Goal: Information Seeking & Learning: Find specific fact

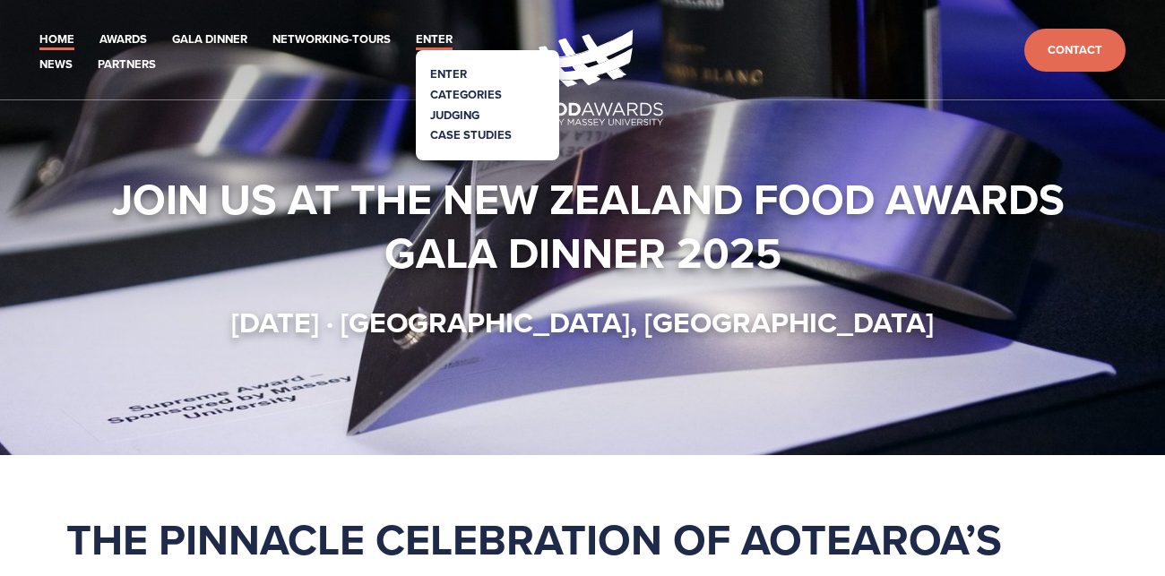
click at [443, 32] on link "Enter" at bounding box center [434, 40] width 37 height 21
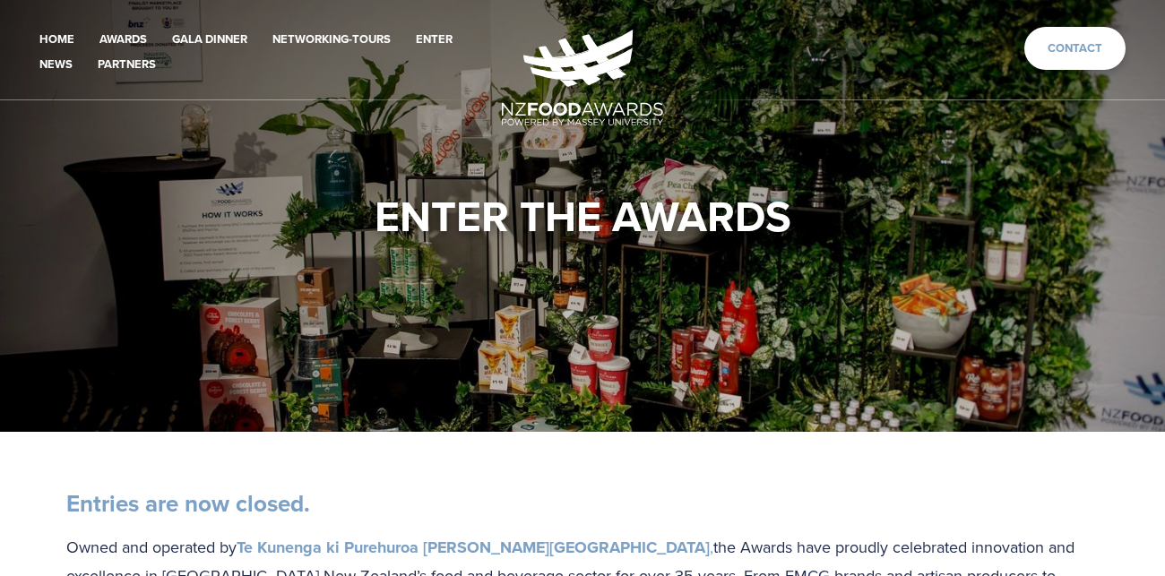
click at [1072, 56] on link "Contact" at bounding box center [1074, 49] width 101 height 44
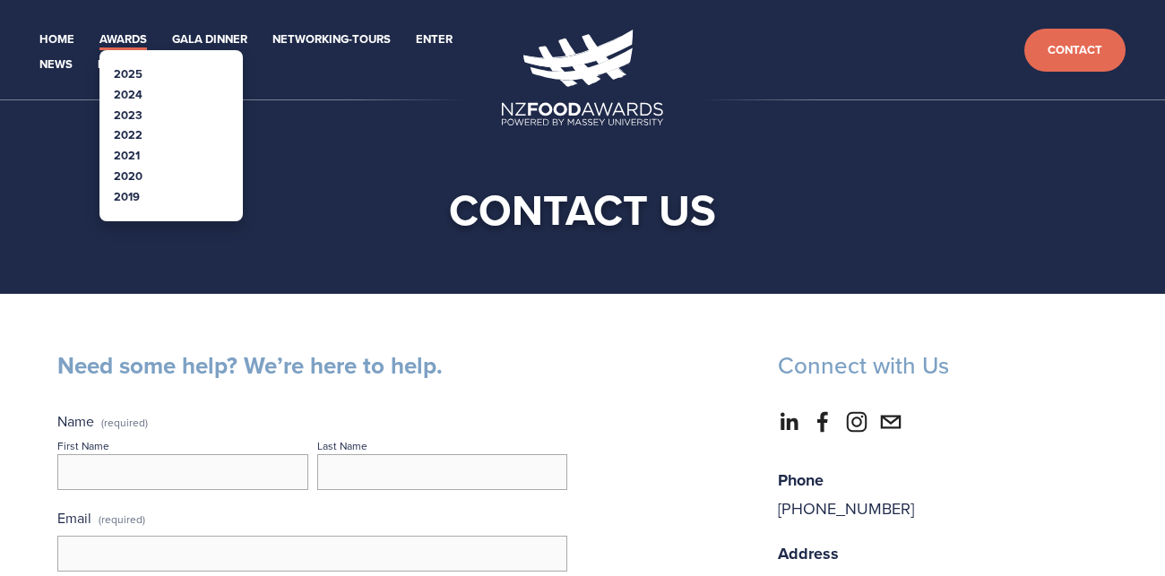
click at [140, 39] on link "Awards" at bounding box center [122, 40] width 47 height 21
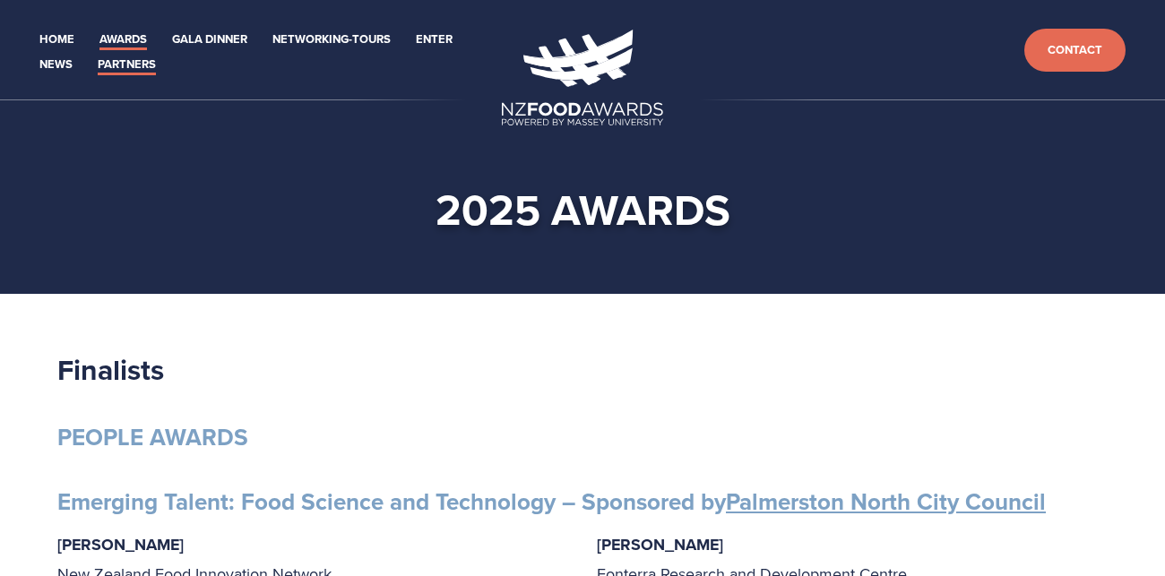
click at [145, 67] on link "Partners" at bounding box center [127, 65] width 58 height 21
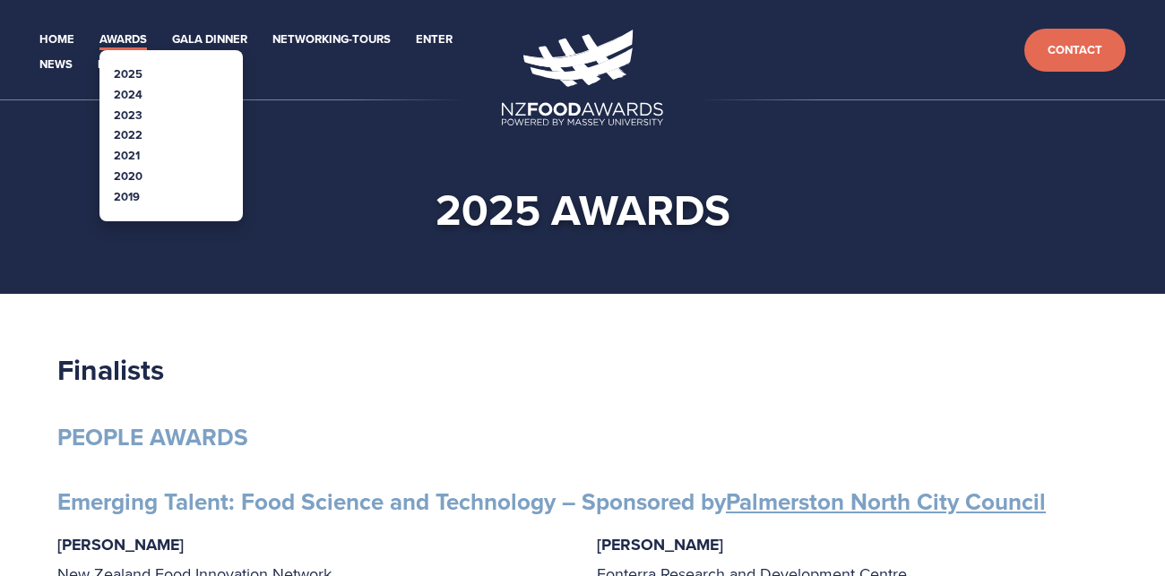
click at [117, 32] on link "Awards" at bounding box center [122, 40] width 47 height 21
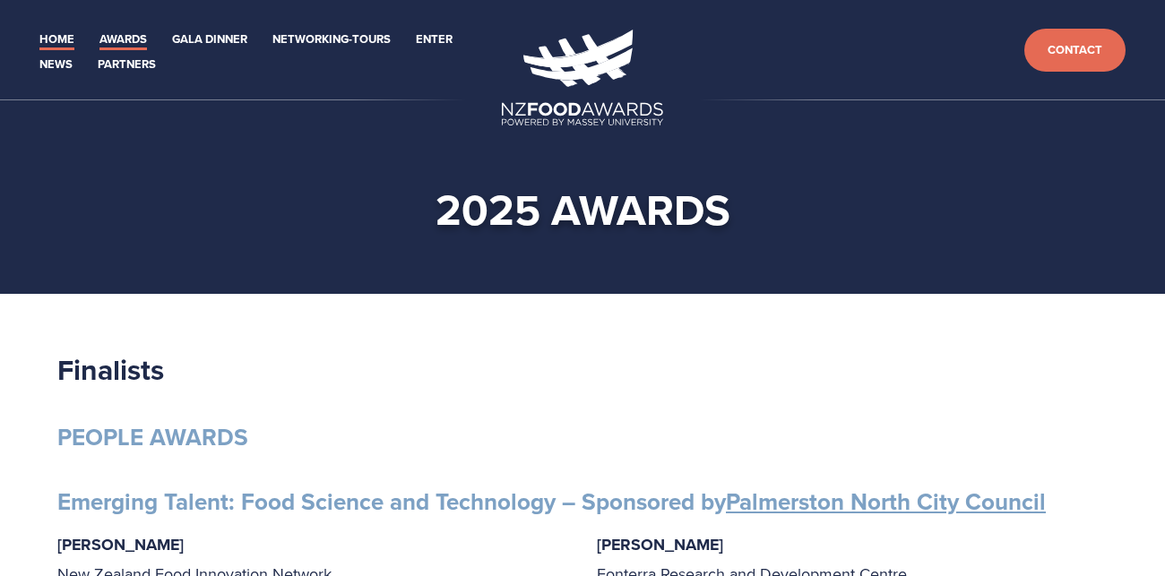
click at [43, 35] on link "Home" at bounding box center [56, 40] width 35 height 21
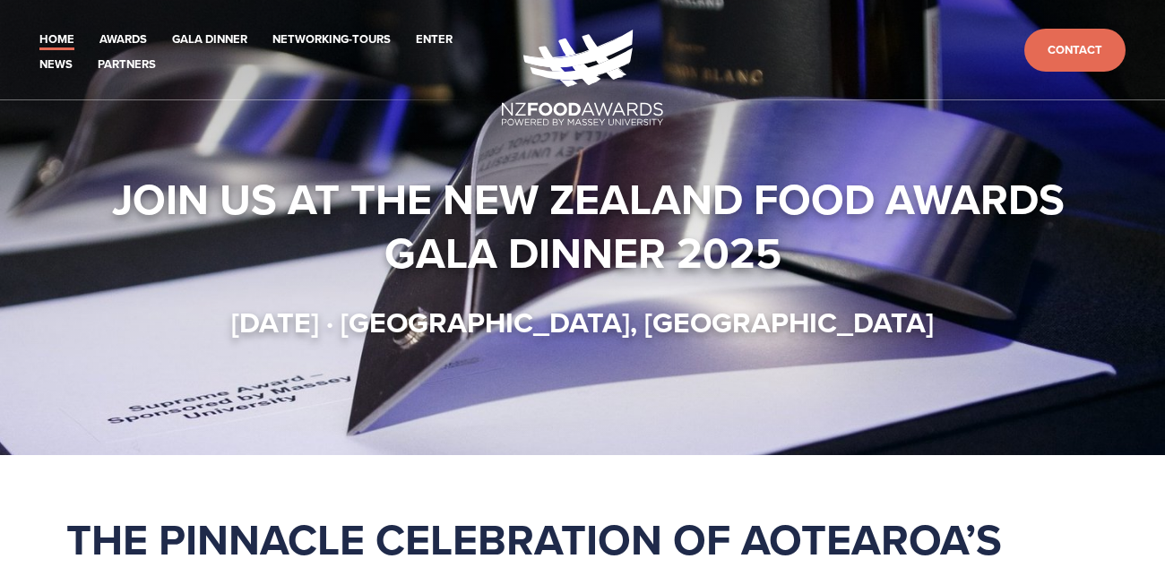
click at [44, 96] on header "Home Awards 2025 2024 2023 Enter" at bounding box center [582, 50] width 1165 height 100
click at [610, 251] on strong "Join us at the New Zealand Food Awards Gala Dinner 2025" at bounding box center [593, 226] width 963 height 117
click at [548, 108] on img at bounding box center [582, 78] width 161 height 96
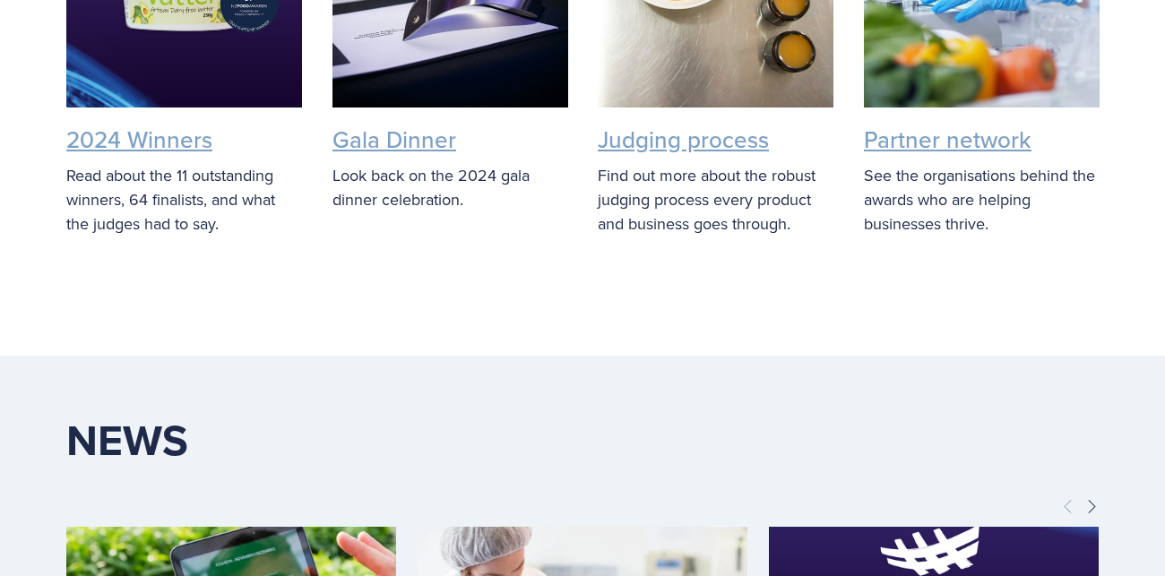
scroll to position [5282, 0]
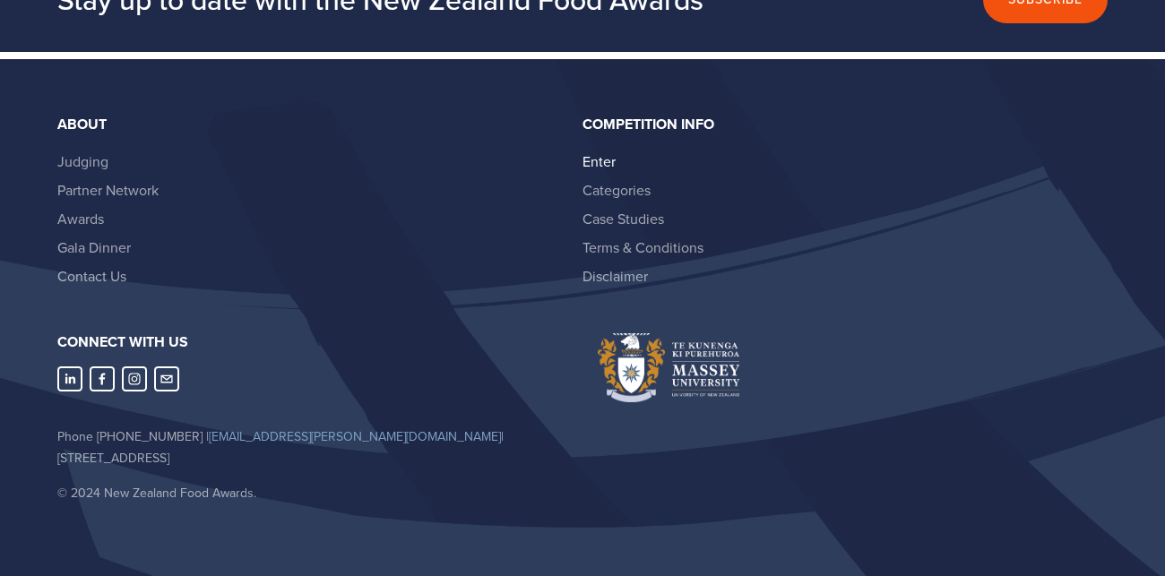
click at [597, 151] on link "Enter" at bounding box center [599, 161] width 33 height 20
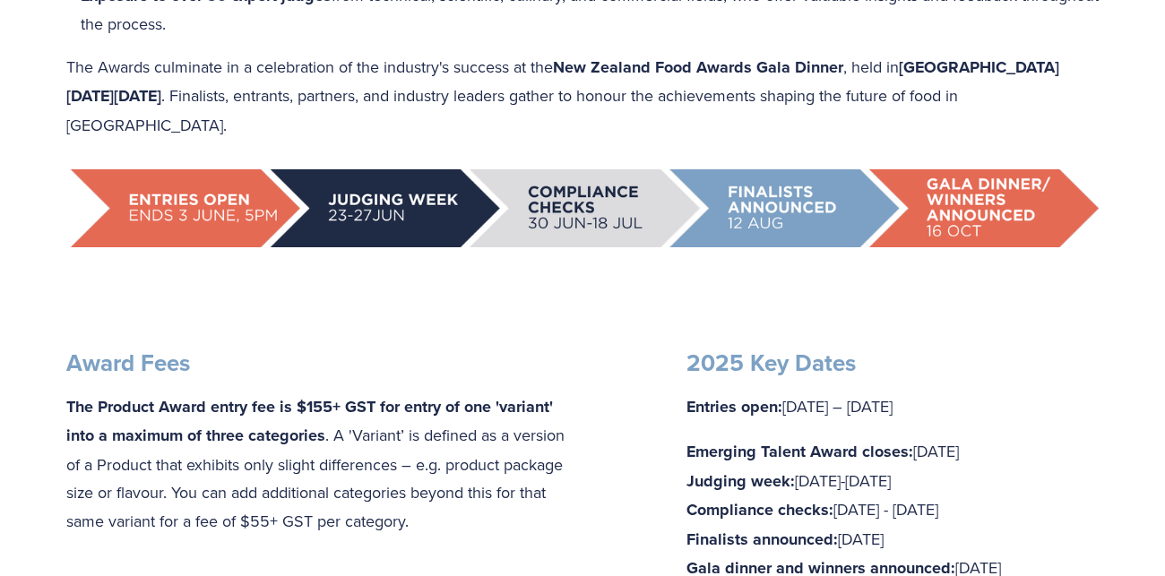
scroll to position [825, 0]
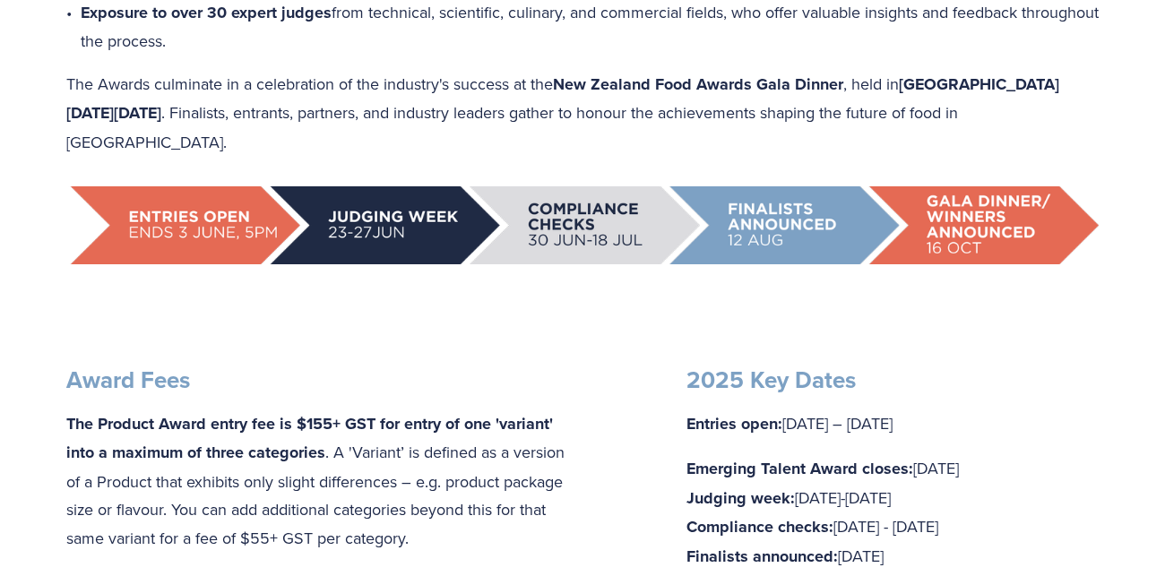
click at [233, 216] on img at bounding box center [582, 225] width 1032 height 78
click at [358, 211] on img at bounding box center [582, 225] width 1032 height 78
click at [627, 213] on img at bounding box center [582, 225] width 1032 height 78
click at [789, 211] on img at bounding box center [582, 225] width 1032 height 78
click at [912, 220] on img at bounding box center [582, 225] width 1032 height 78
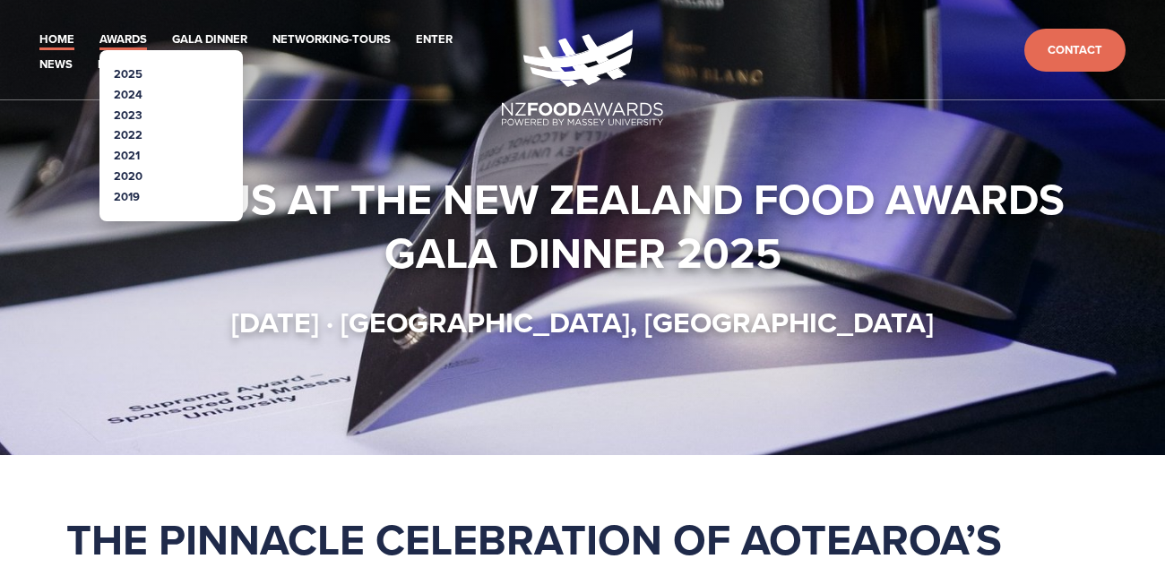
click at [116, 37] on link "Awards" at bounding box center [122, 40] width 47 height 21
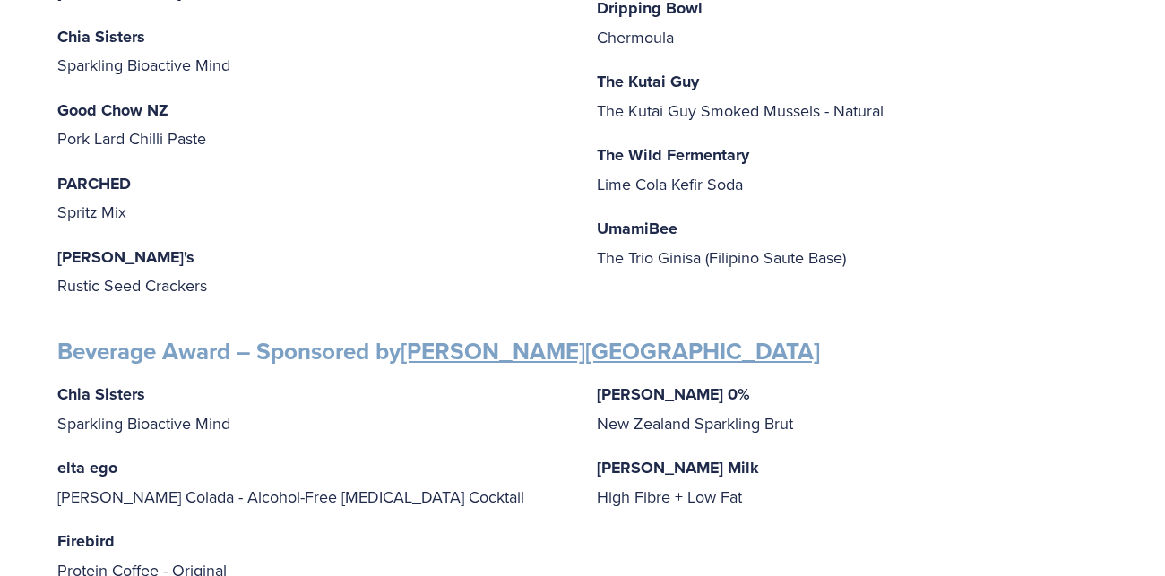
scroll to position [897, 0]
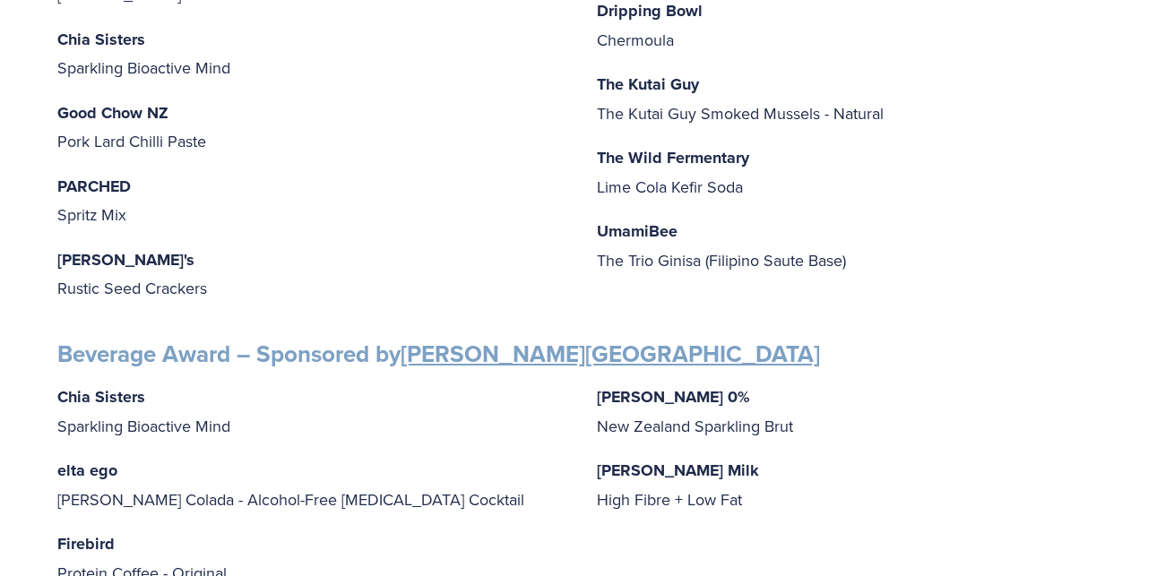
click at [93, 280] on p "[PERSON_NAME]'s Rustic Seed Crackers" at bounding box center [312, 274] width 511 height 57
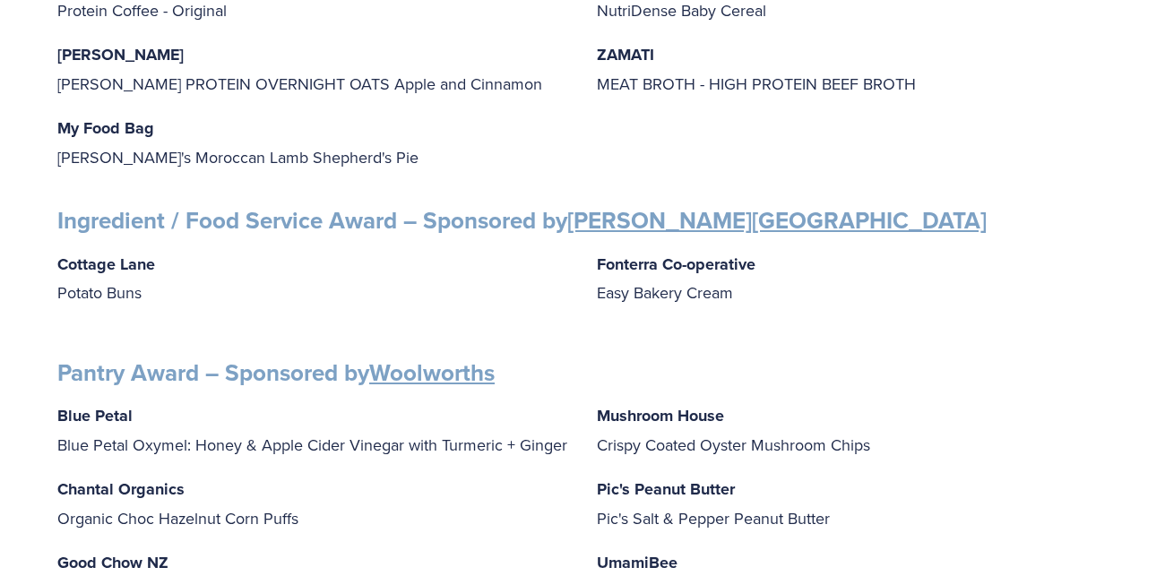
scroll to position [1955, 0]
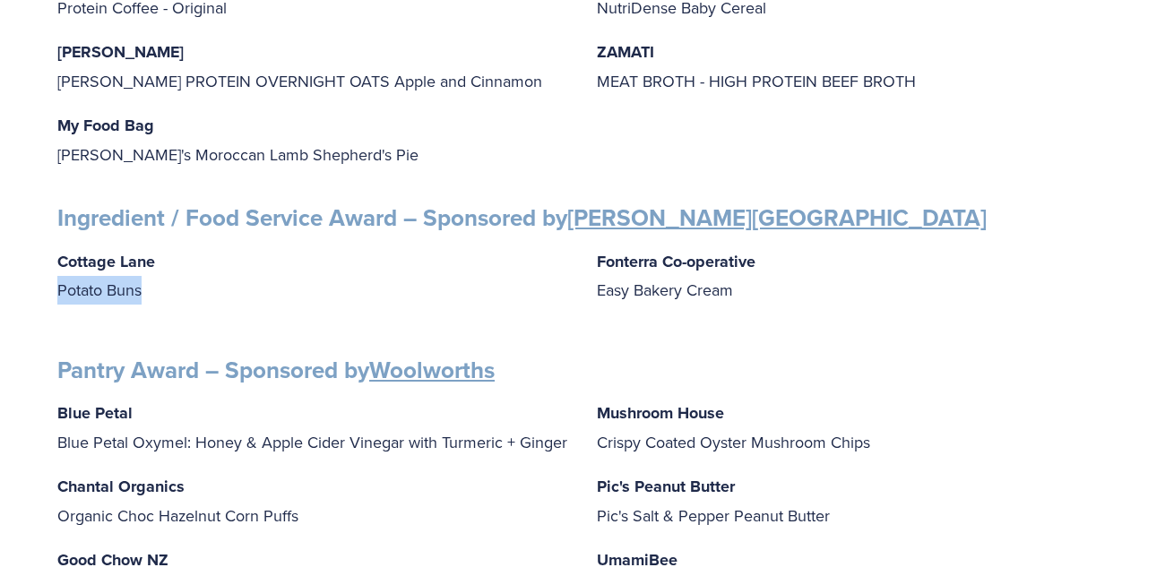
drag, startPoint x: 143, startPoint y: 287, endPoint x: 41, endPoint y: 287, distance: 102.2
copy p "Potato Buns"
drag, startPoint x: 739, startPoint y: 280, endPoint x: 591, endPoint y: 303, distance: 150.6
click at [591, 303] on div "Cottage Lane Potato Buns Fonterra Co-operative Easy Bakery Cream" at bounding box center [582, 283] width 1050 height 73
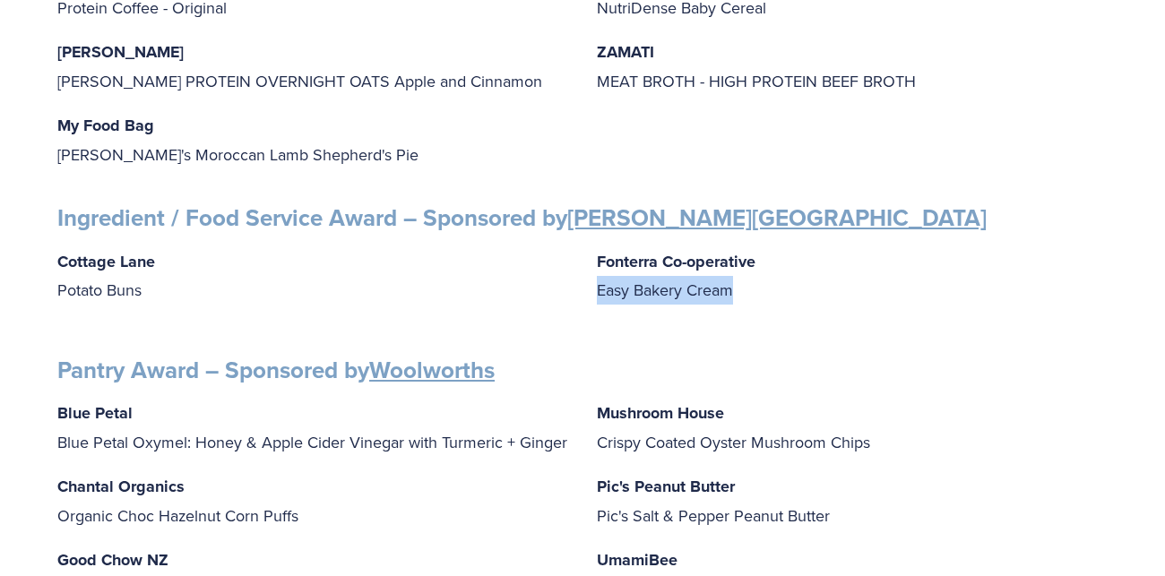
copy p "Easy Bakery Cream"
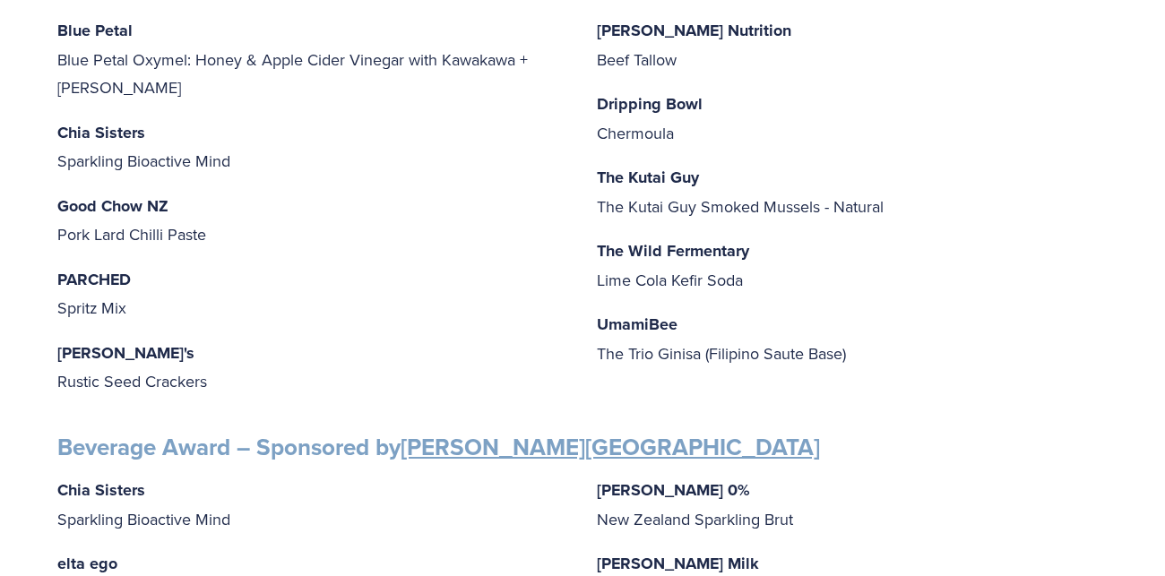
scroll to position [805, 0]
drag, startPoint x: 204, startPoint y: 229, endPoint x: 53, endPoint y: 230, distance: 151.5
copy p "Pork Lard Chilli Paste"
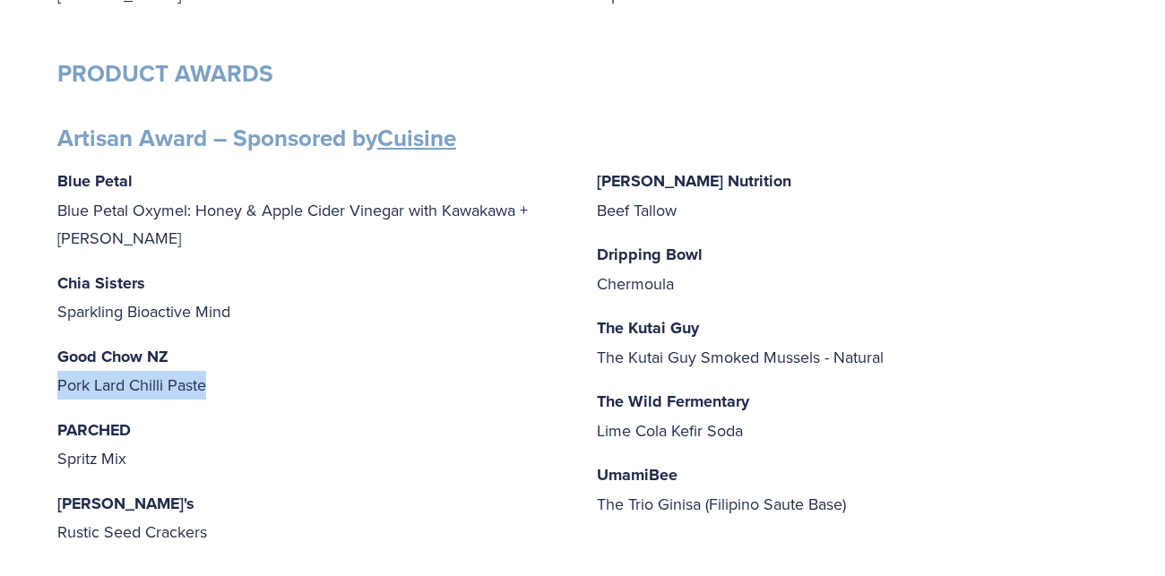
scroll to position [658, 0]
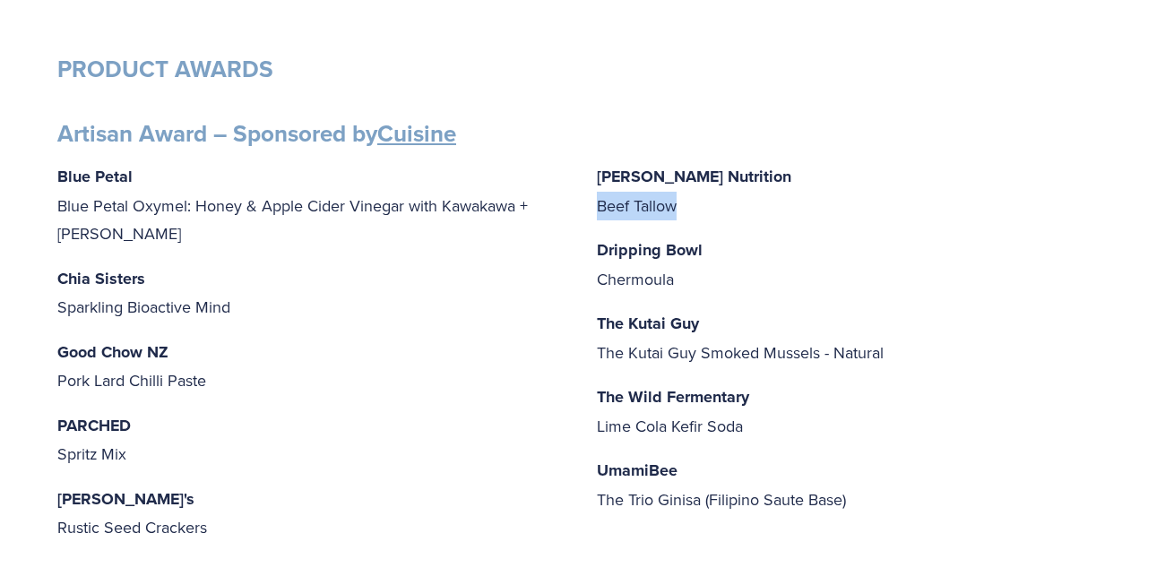
drag, startPoint x: 678, startPoint y: 200, endPoint x: 589, endPoint y: 212, distance: 90.5
click at [589, 212] on div "Blue Petal Blue Petal Oxymel: Honey & Apple Cider Vinegar with Kawakawa + [PERS…" at bounding box center [582, 353] width 1050 height 382
copy p "Beef Tallow"
